Goal: Navigation & Orientation: Find specific page/section

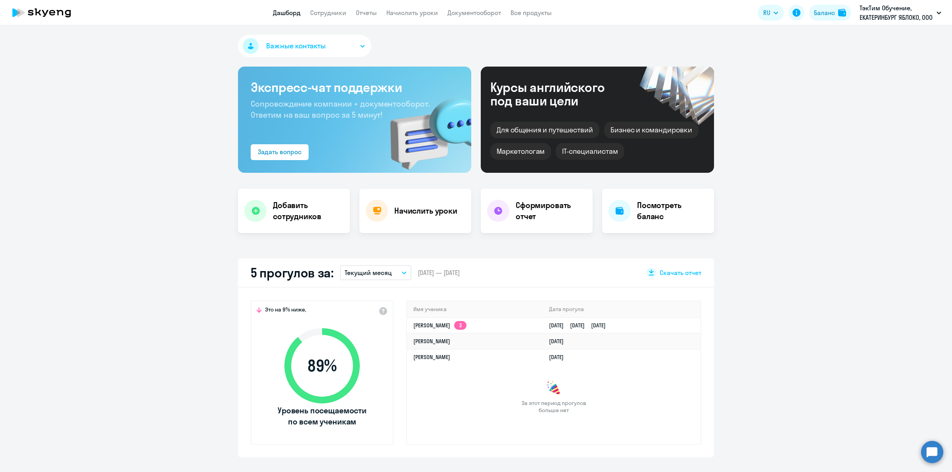
scroll to position [99, 0]
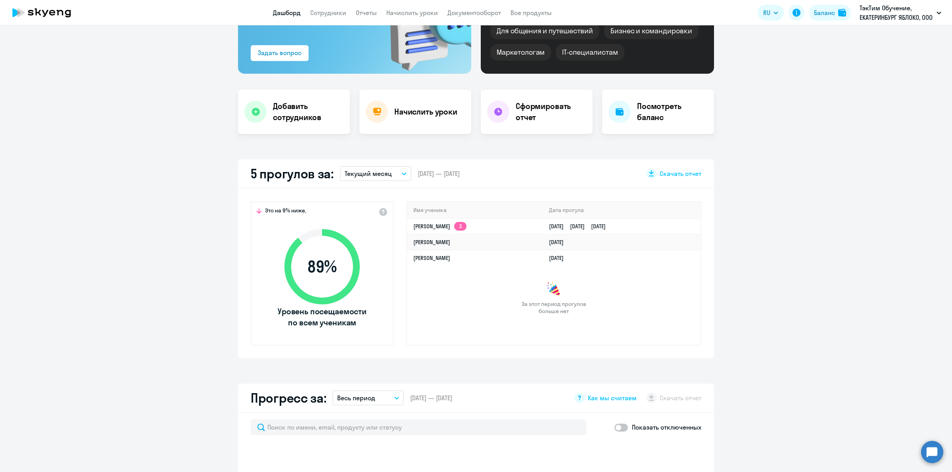
select select "30"
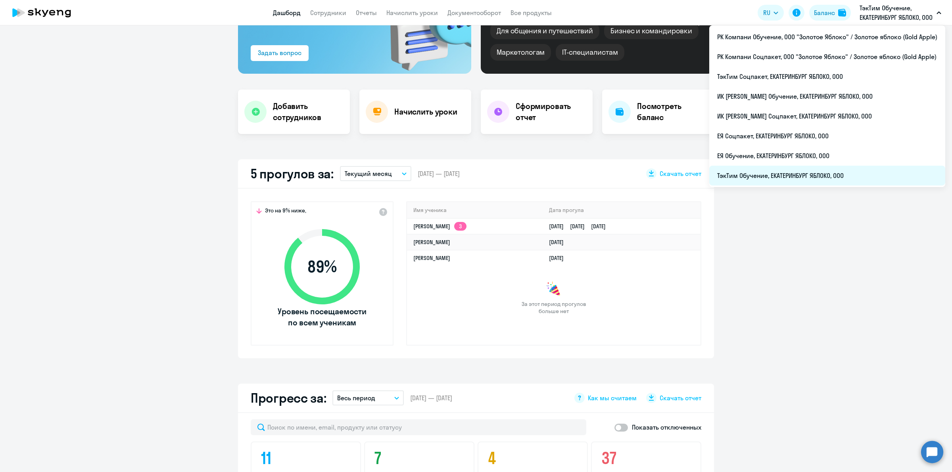
click at [859, 175] on li "ТэкТим Обучение, ЕКАТЕРИНБУРГ ЯБЛОКО, ООО" at bounding box center [827, 176] width 236 height 20
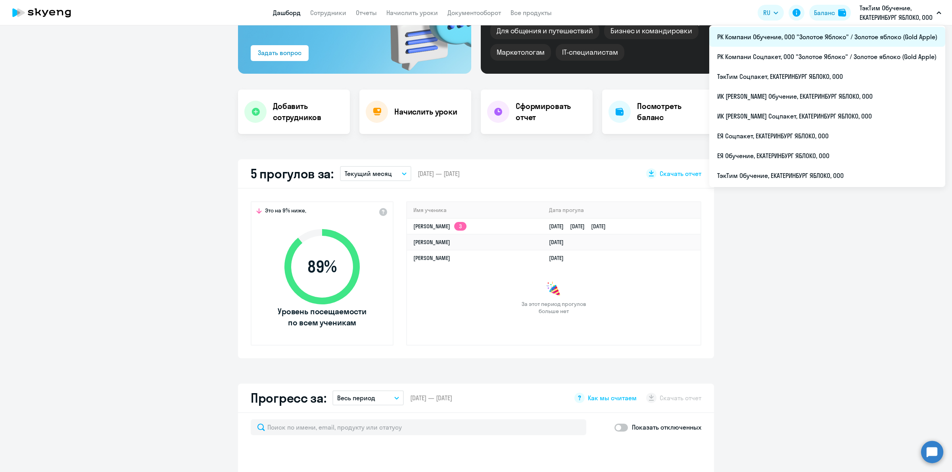
click at [841, 32] on li "РК Компани Обучение, ООО "Золотое Яблоко" / Золотое яблоко (Gold Apple)" at bounding box center [827, 37] width 236 height 20
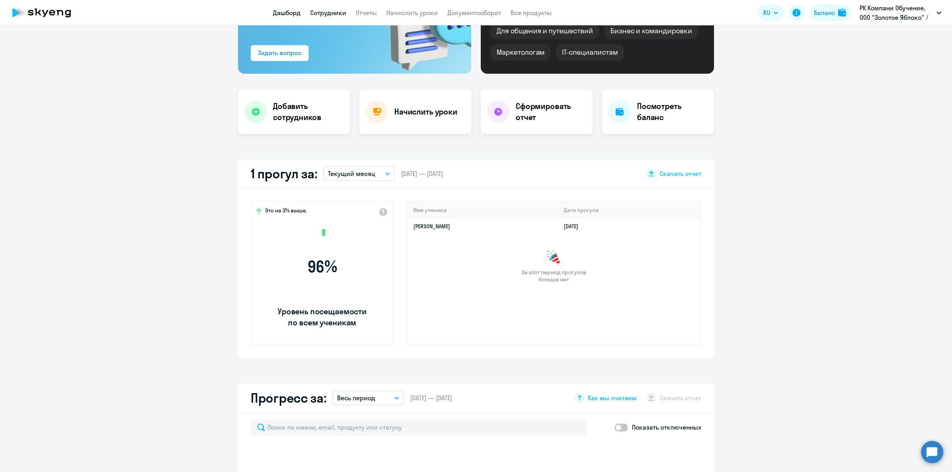
click at [326, 13] on link "Сотрудники" at bounding box center [328, 13] width 36 height 8
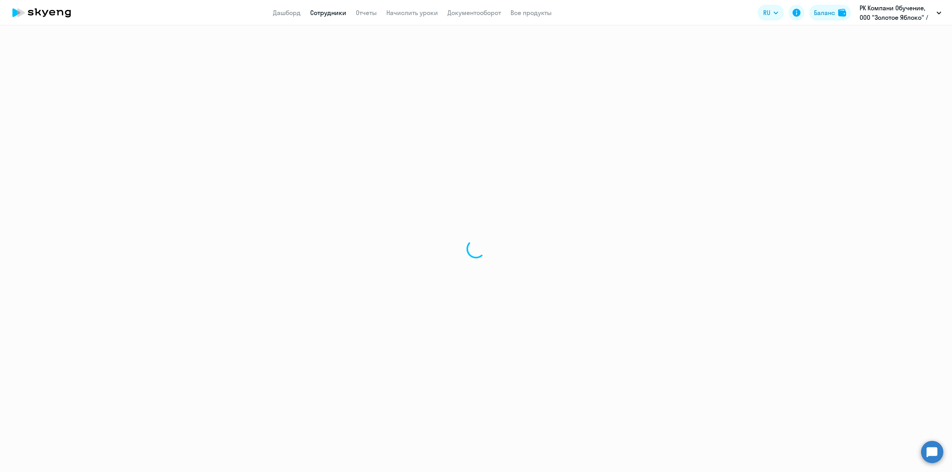
select select "30"
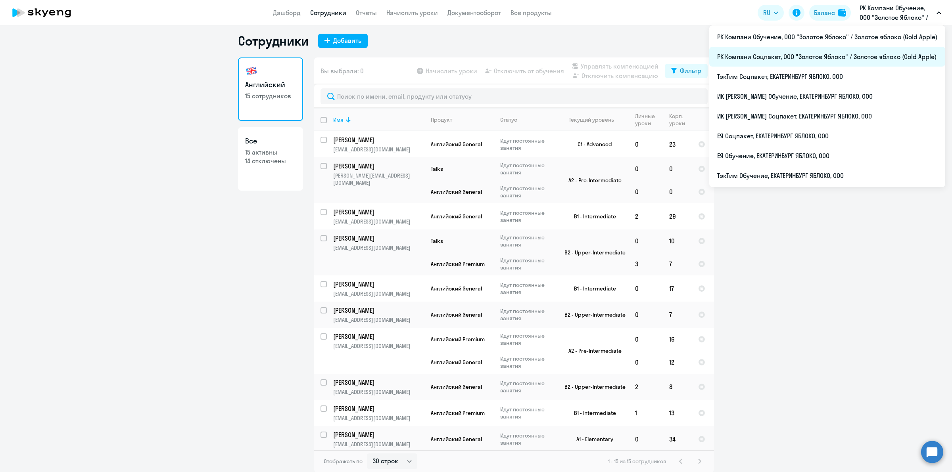
click at [820, 61] on li "РК Компани Соцпакет, ООО "Золотое Яблоко" / Золотое яблоко (Gold Apple)" at bounding box center [827, 57] width 236 height 20
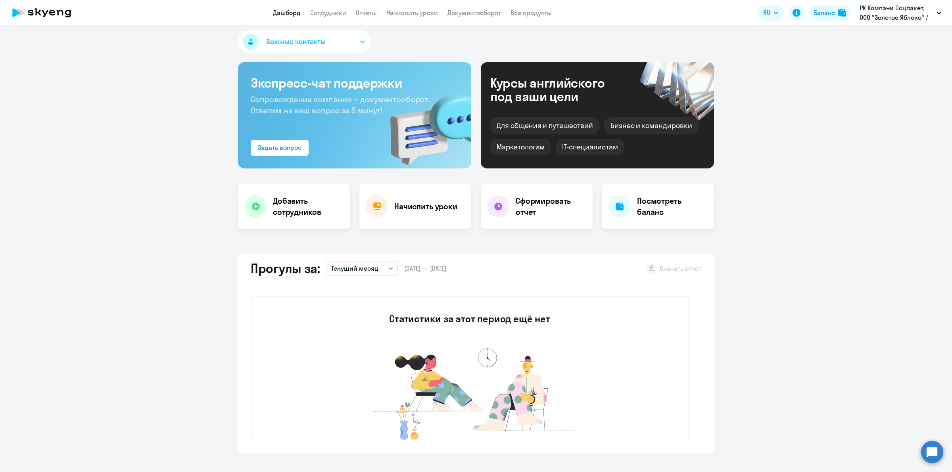
scroll to position [153, 0]
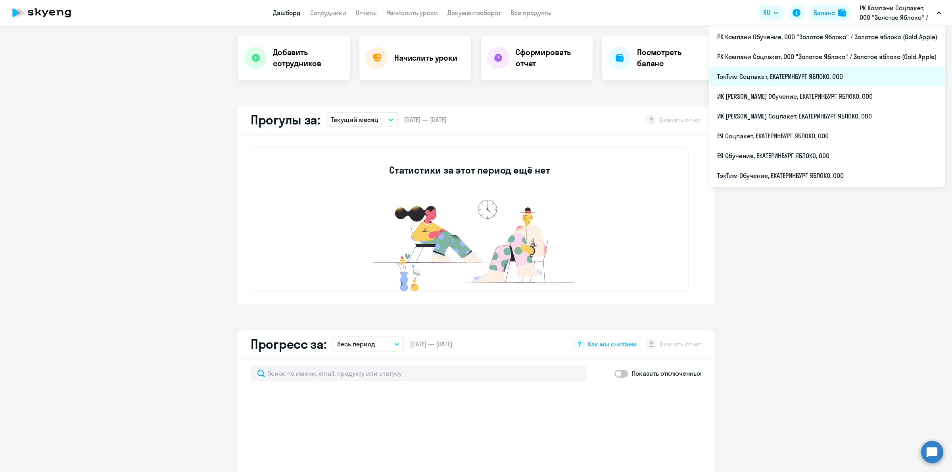
select select "30"
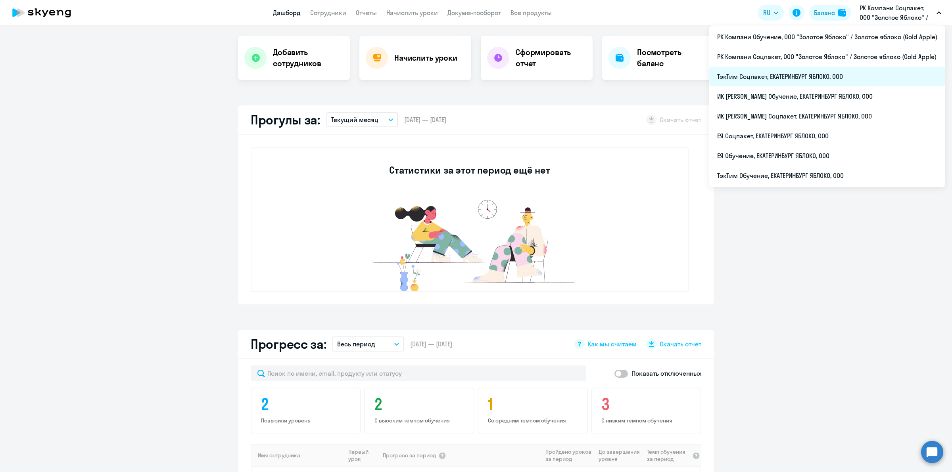
click at [843, 77] on li "ТэкТим Соцпакет, ЕКАТЕРИНБУРГ ЯБЛОКО, ООО" at bounding box center [827, 77] width 236 height 20
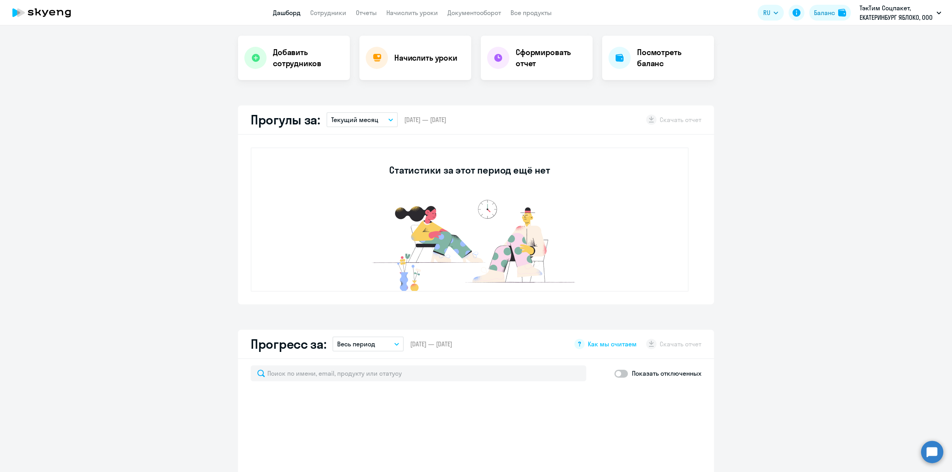
select select "30"
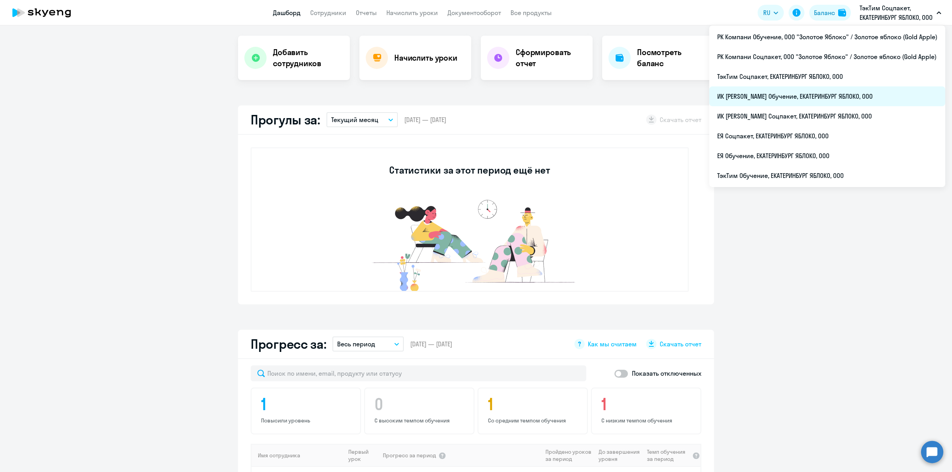
click at [811, 103] on li "ИК [PERSON_NAME] Обучение, ЕКАТЕРИНБУРГ ЯБЛОКО, ООО" at bounding box center [827, 96] width 236 height 20
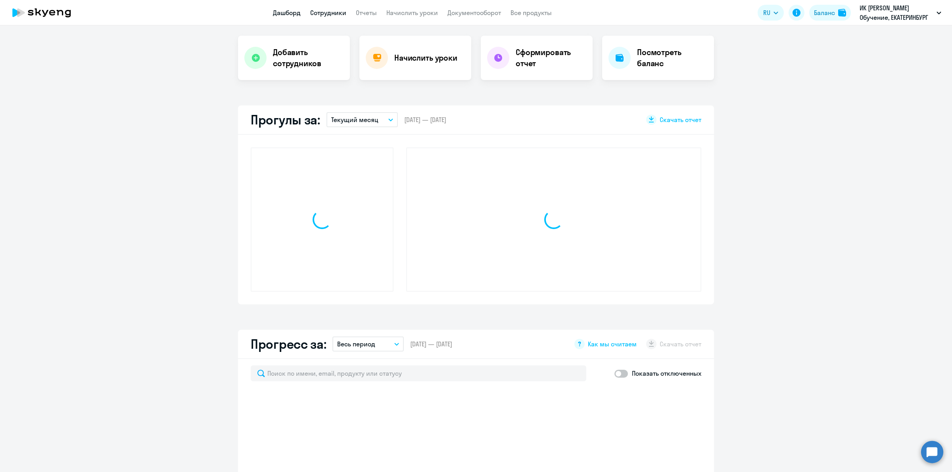
click at [332, 14] on link "Сотрудники" at bounding box center [328, 13] width 36 height 8
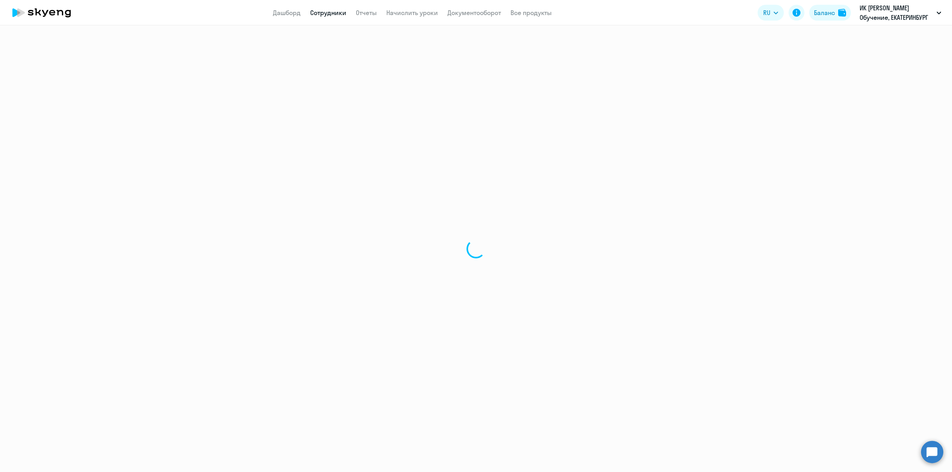
select select "30"
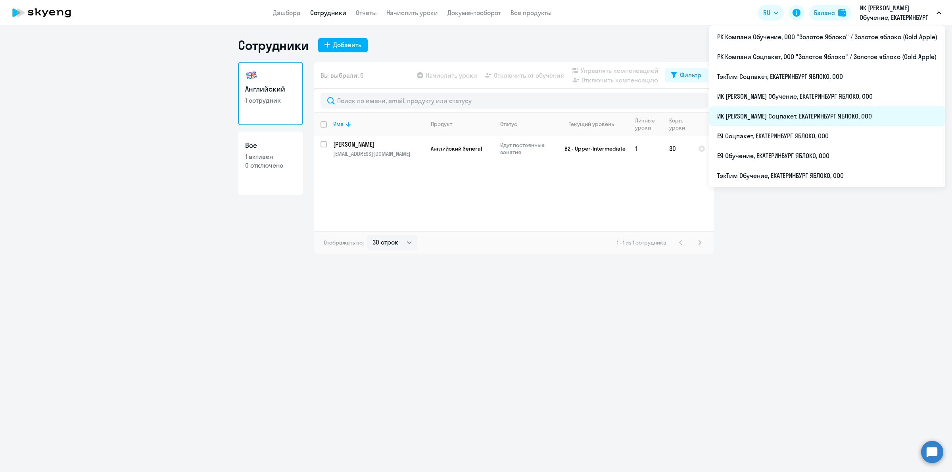
click at [835, 123] on li "ИК [PERSON_NAME] Соцпакет, ЕКАТЕРИНБУРГ ЯБЛОКО, ООО" at bounding box center [827, 116] width 236 height 20
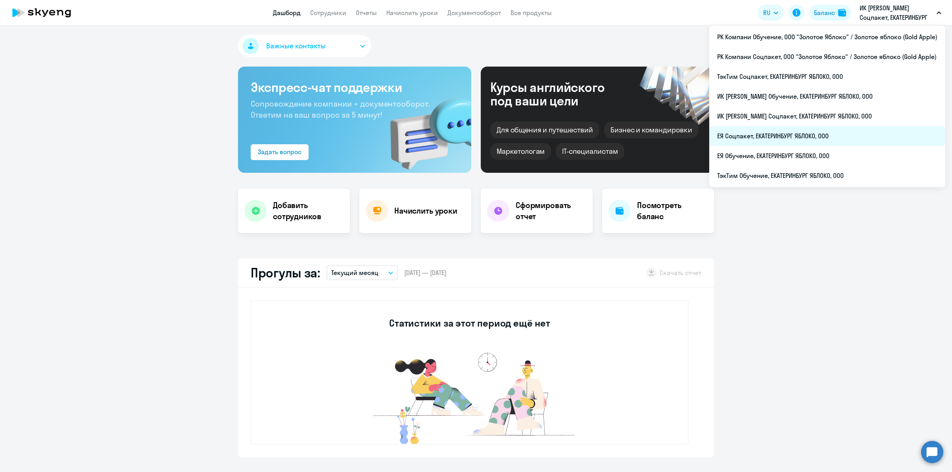
select select "30"
click at [855, 133] on li "ЕЯ Соцпакет, ЕКАТЕРИНБУРГ ЯБЛОКО, ООО" at bounding box center [827, 136] width 236 height 20
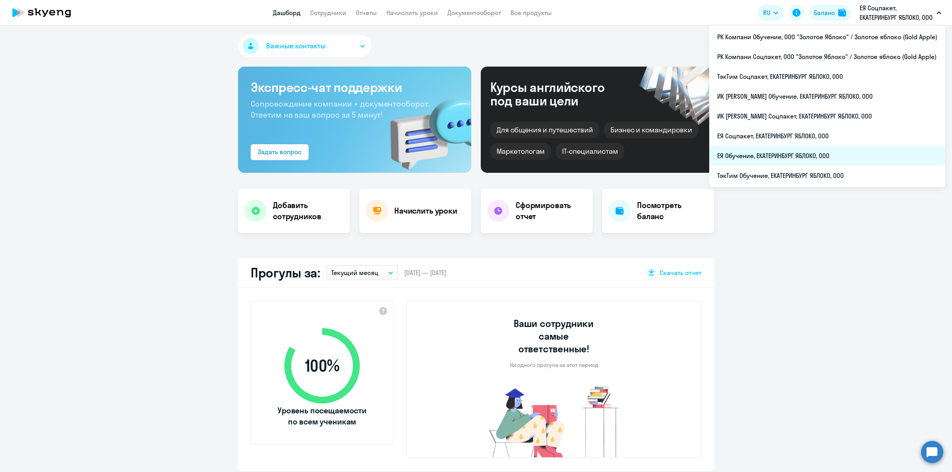
click at [837, 159] on li "ЕЯ Обучение, ЕКАТЕРИНБУРГ ЯБЛОКО, ООО" at bounding box center [827, 156] width 236 height 20
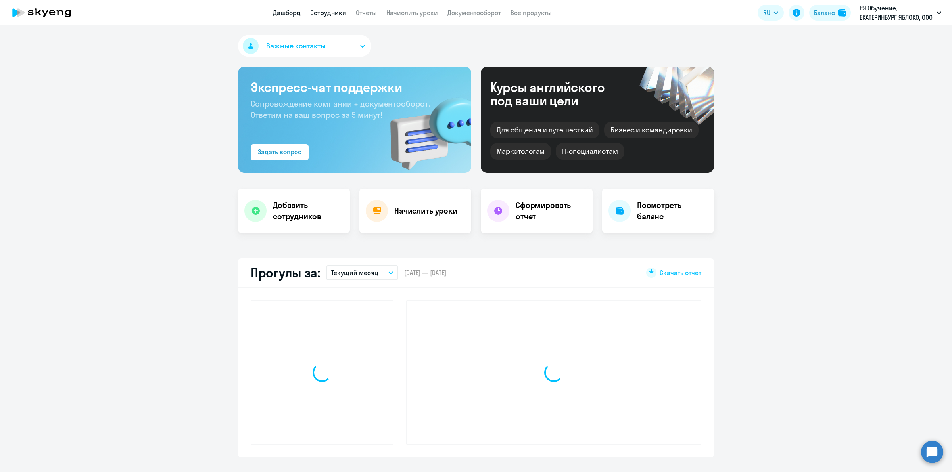
click at [333, 11] on link "Сотрудники" at bounding box center [328, 13] width 36 height 8
select select "30"
